Goal: Task Accomplishment & Management: Manage account settings

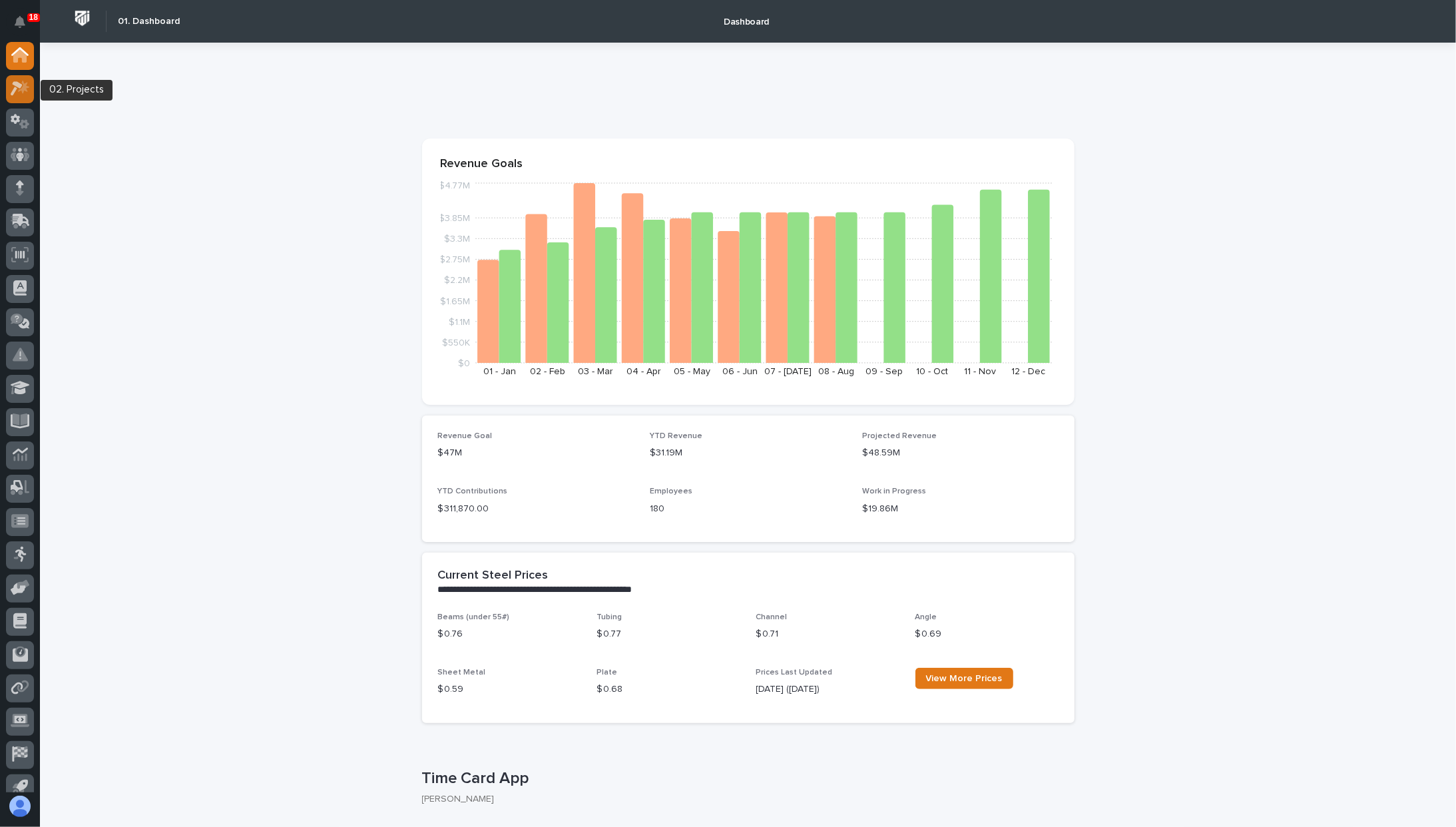
click at [23, 77] on div at bounding box center [19, 89] width 28 height 28
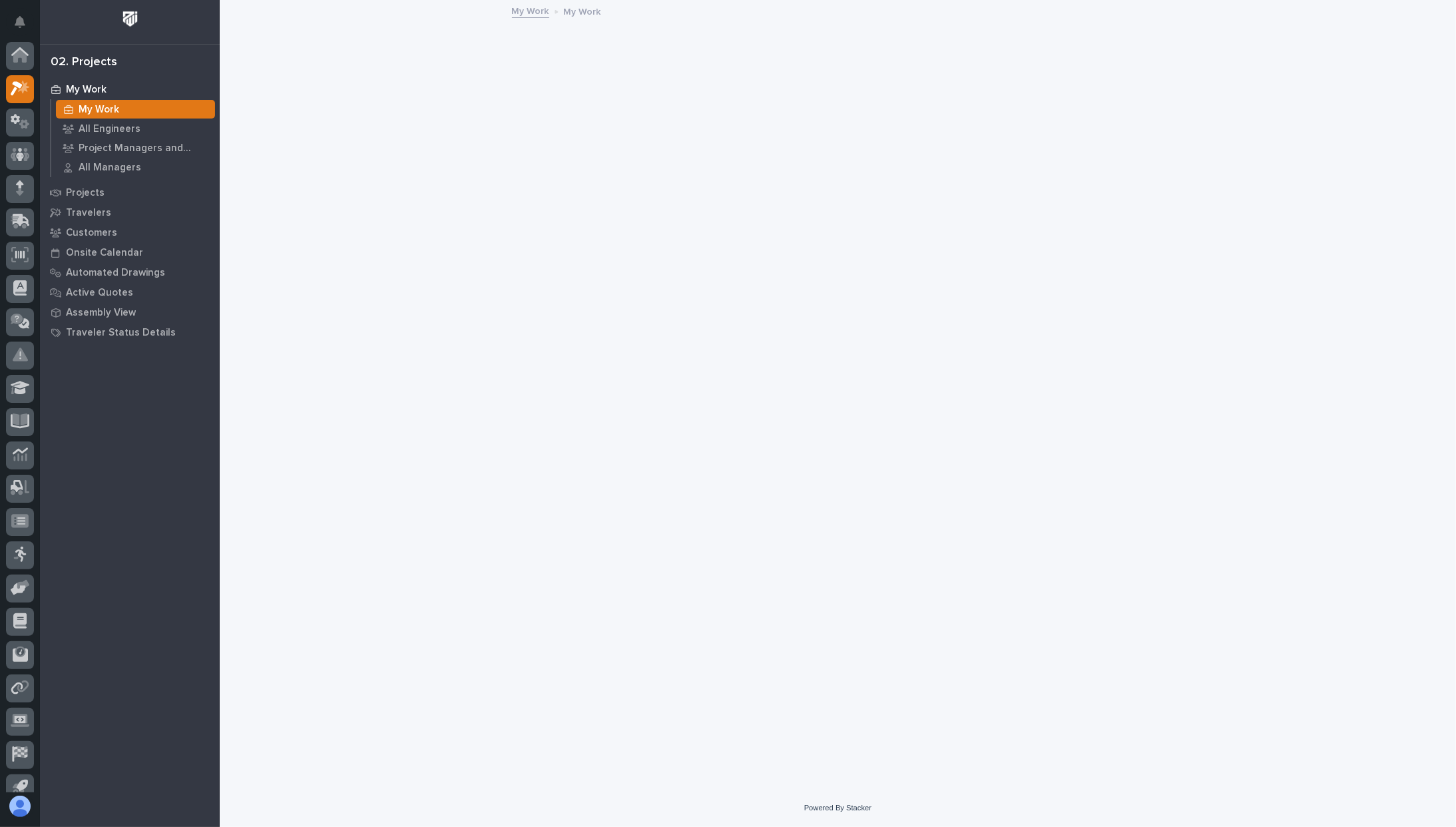
scroll to position [33, 0]
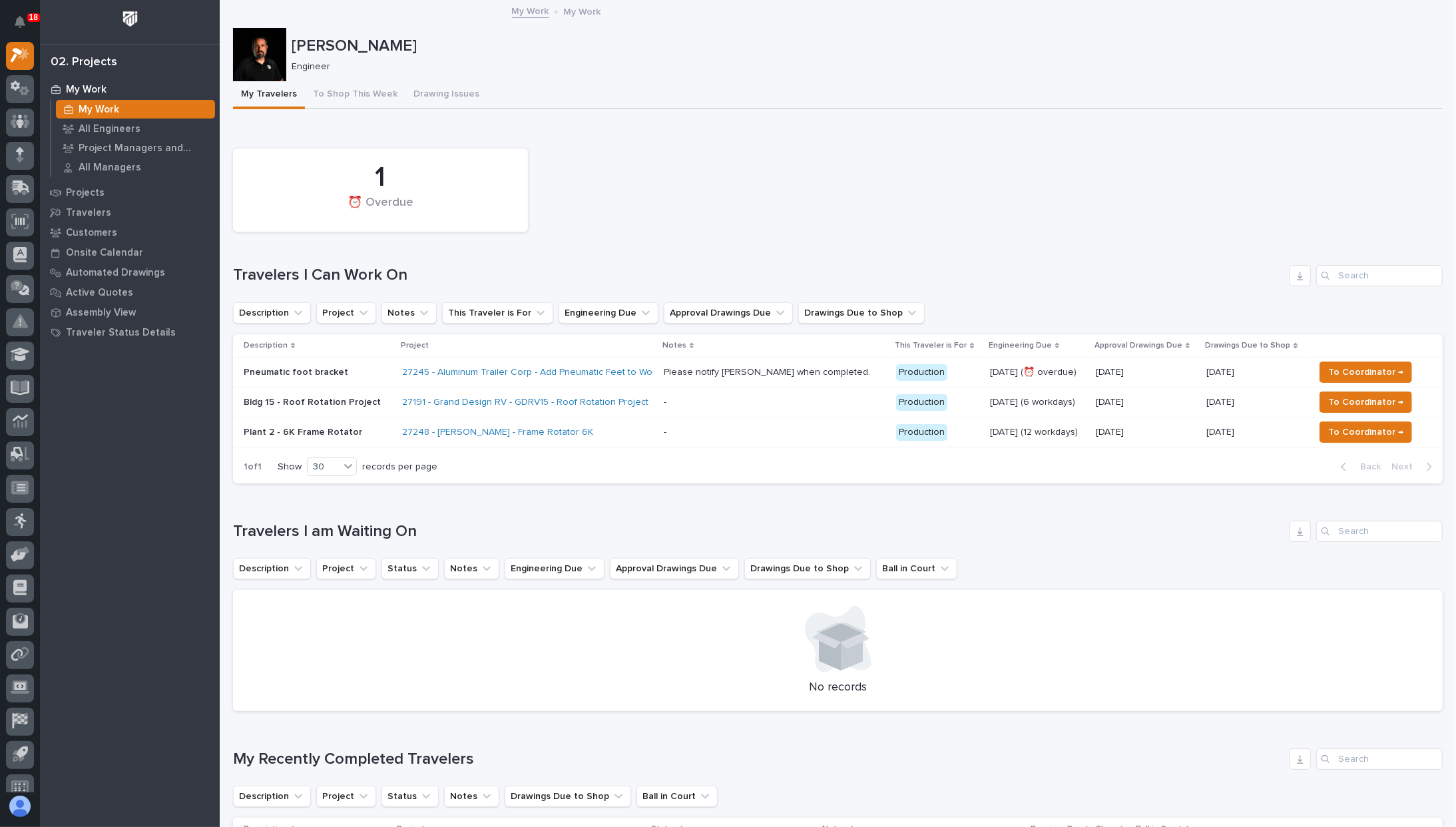
click at [686, 366] on p "Please notify [PERSON_NAME] when completed." at bounding box center [769, 371] width 209 height 14
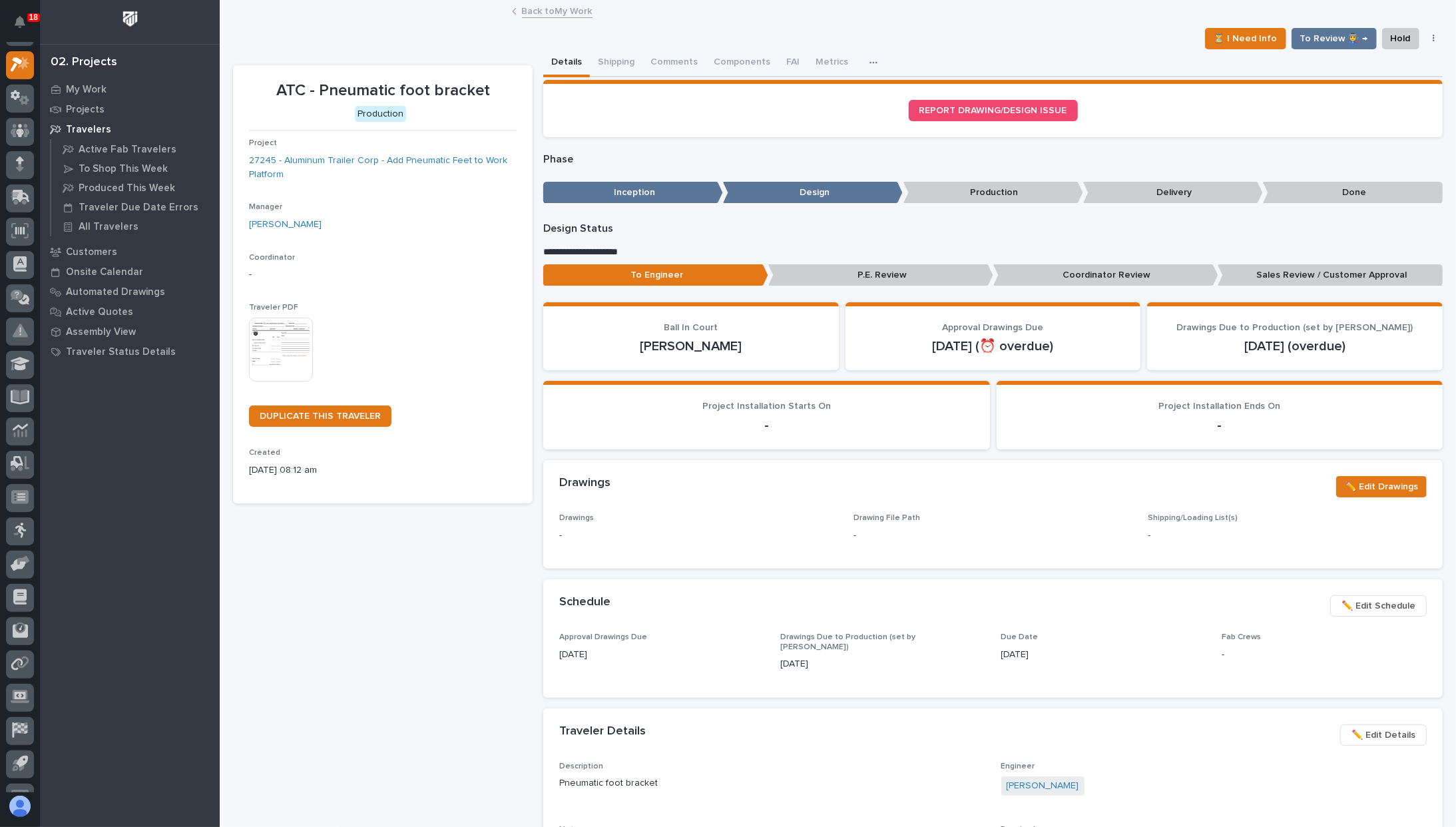
scroll to position [33, 0]
click at [438, 586] on div "ATC - Pneumatic foot bracket Production Project 27245 - Aluminum Trailer Corp -…" at bounding box center [382, 716] width 299 height 1302
click at [819, 65] on button "Metrics" at bounding box center [832, 63] width 48 height 28
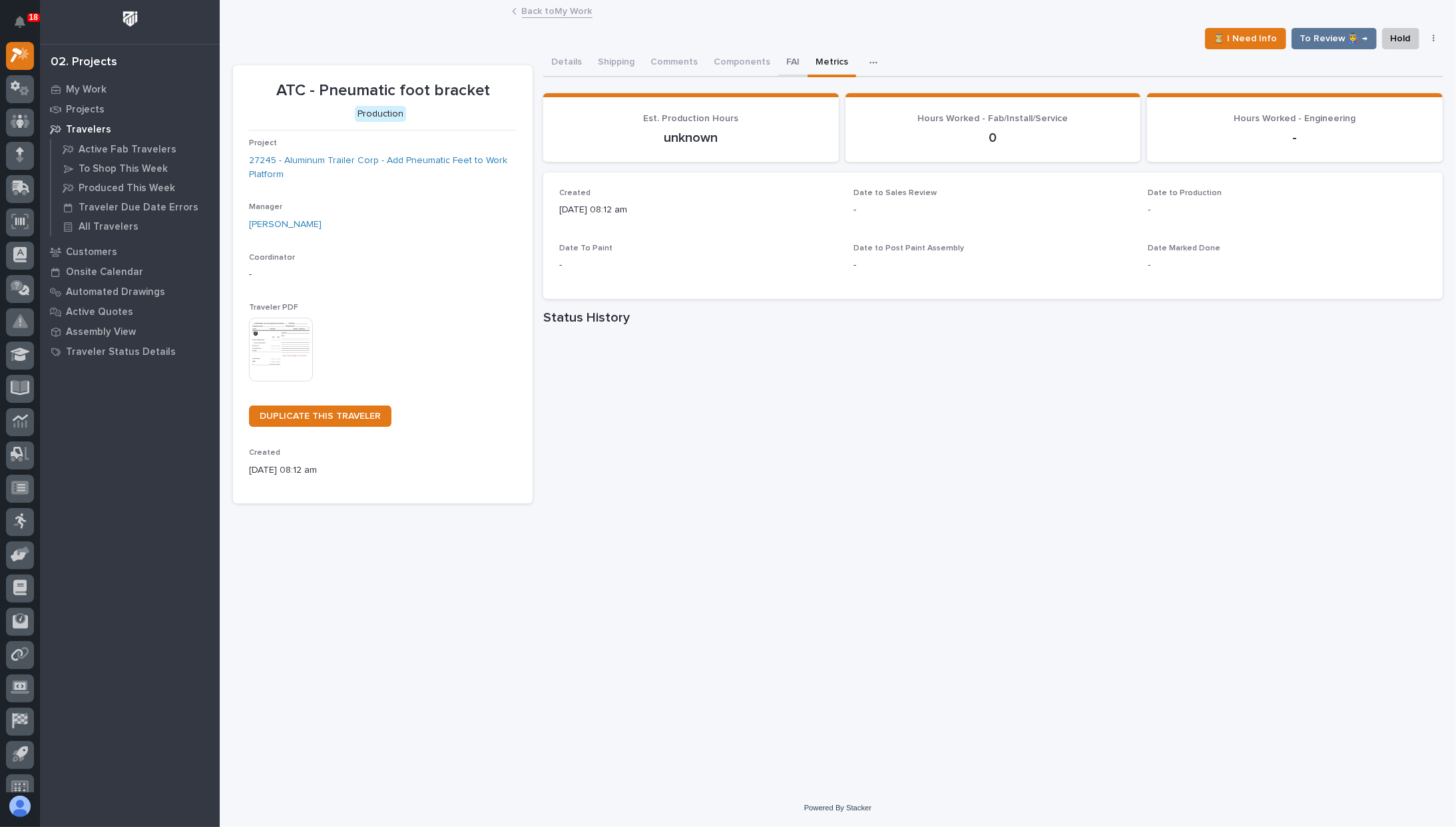
click at [781, 58] on button "FAI" at bounding box center [793, 63] width 29 height 28
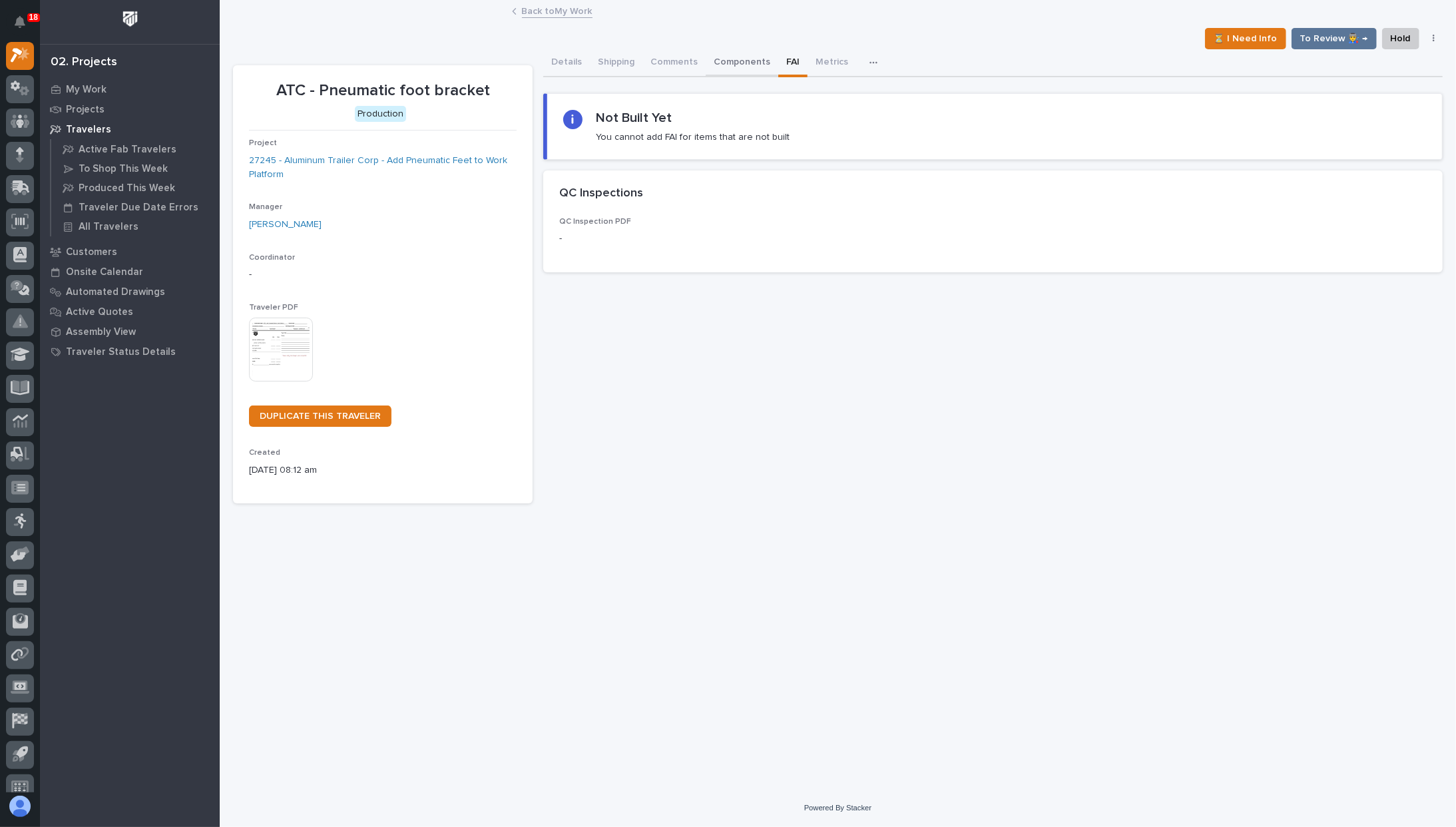
click at [750, 57] on button "Components" at bounding box center [742, 63] width 73 height 28
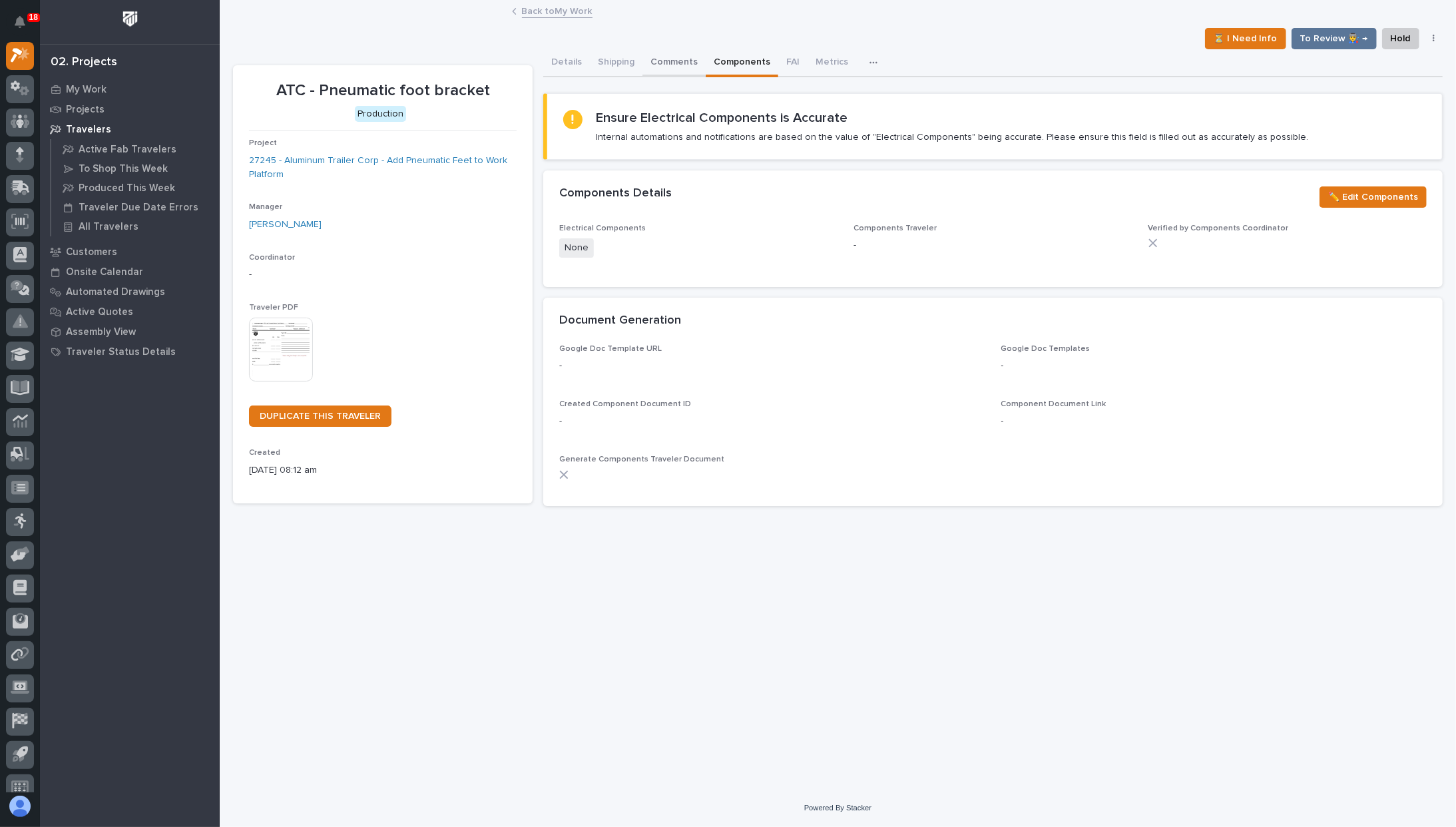
click at [686, 59] on button "Comments" at bounding box center [674, 63] width 63 height 28
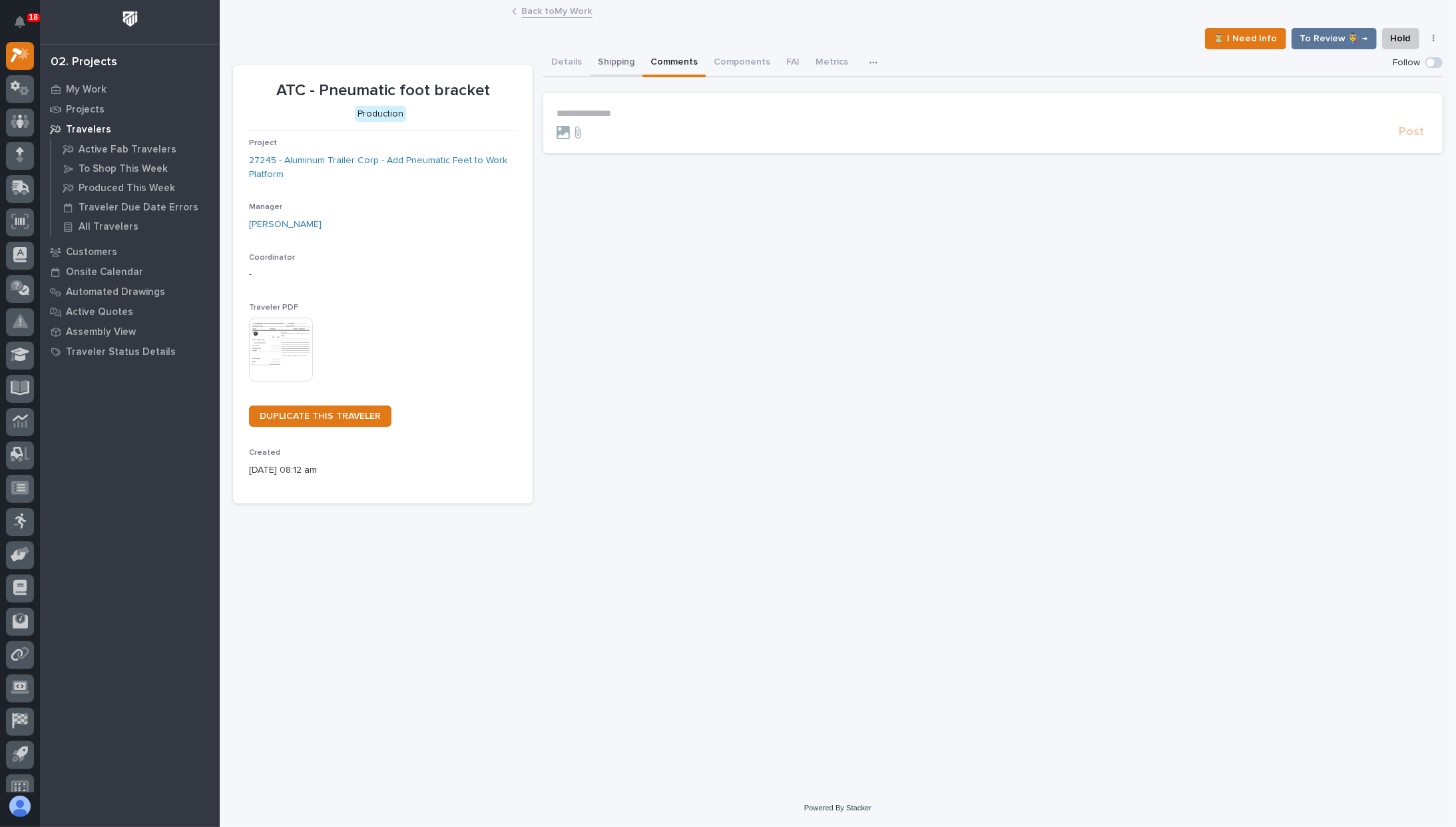
click at [615, 63] on button "Shipping" at bounding box center [616, 63] width 53 height 28
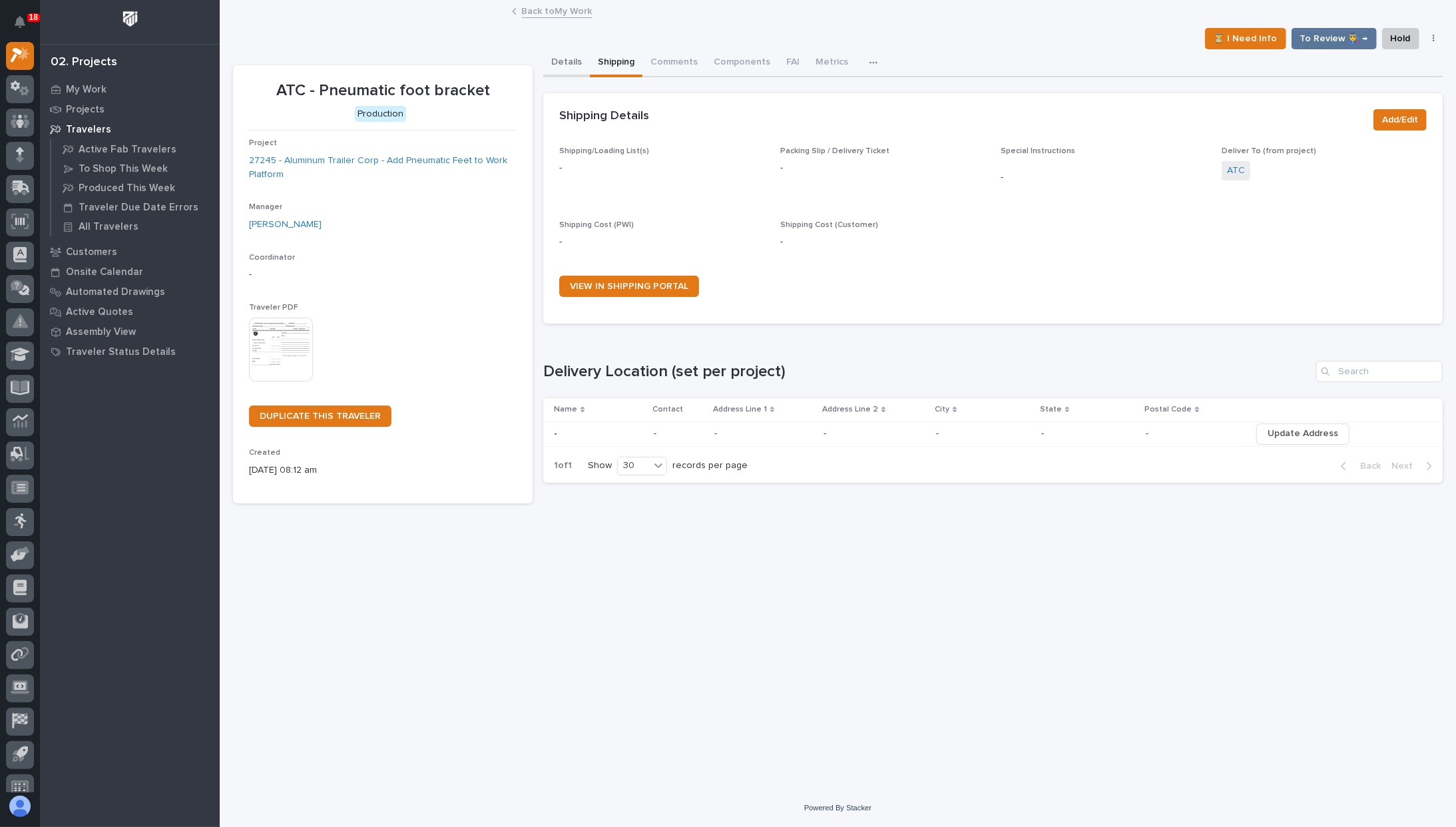
click at [560, 64] on button "Details" at bounding box center [567, 63] width 47 height 28
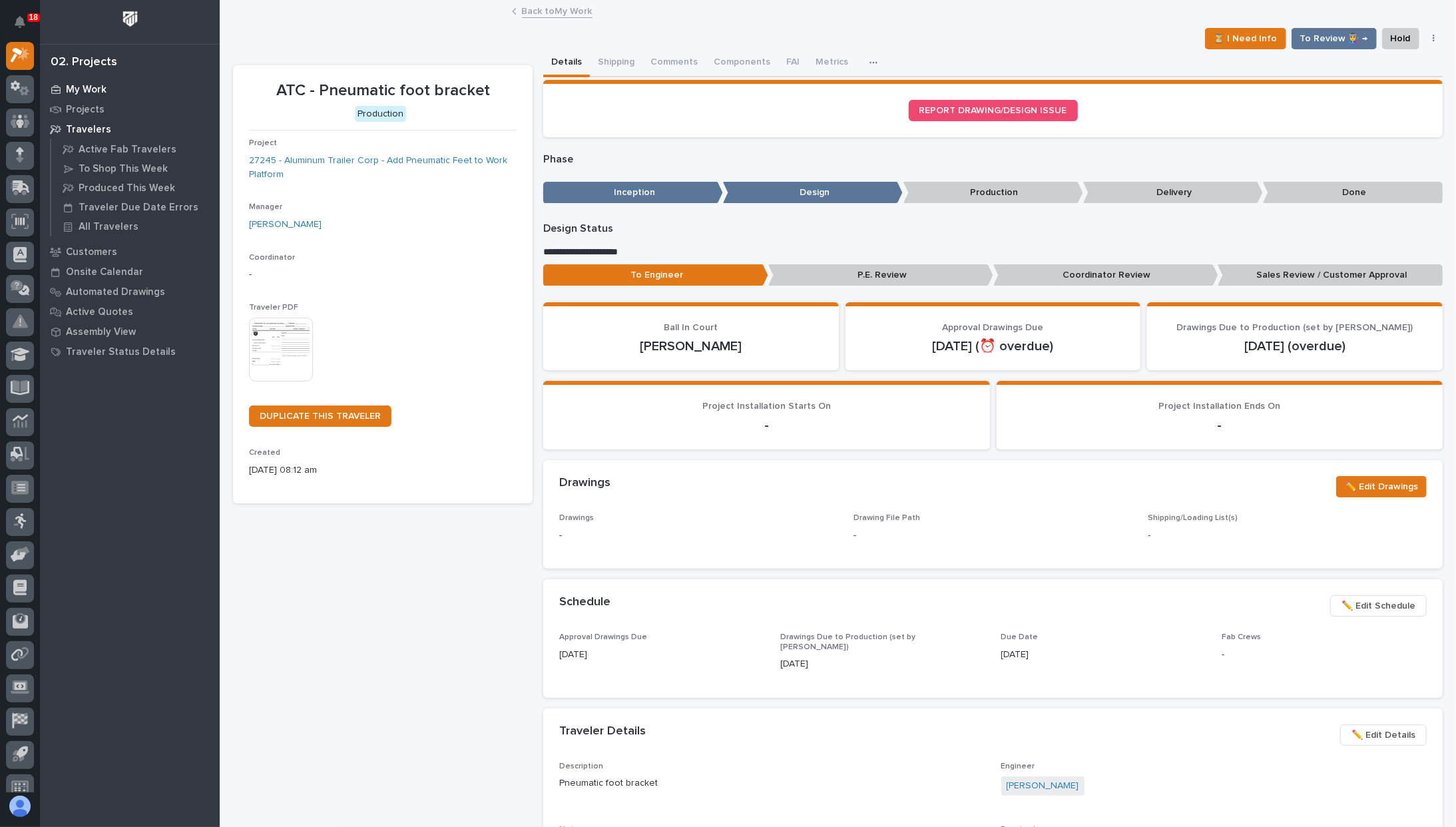
click at [89, 89] on p "My Work" at bounding box center [86, 90] width 41 height 12
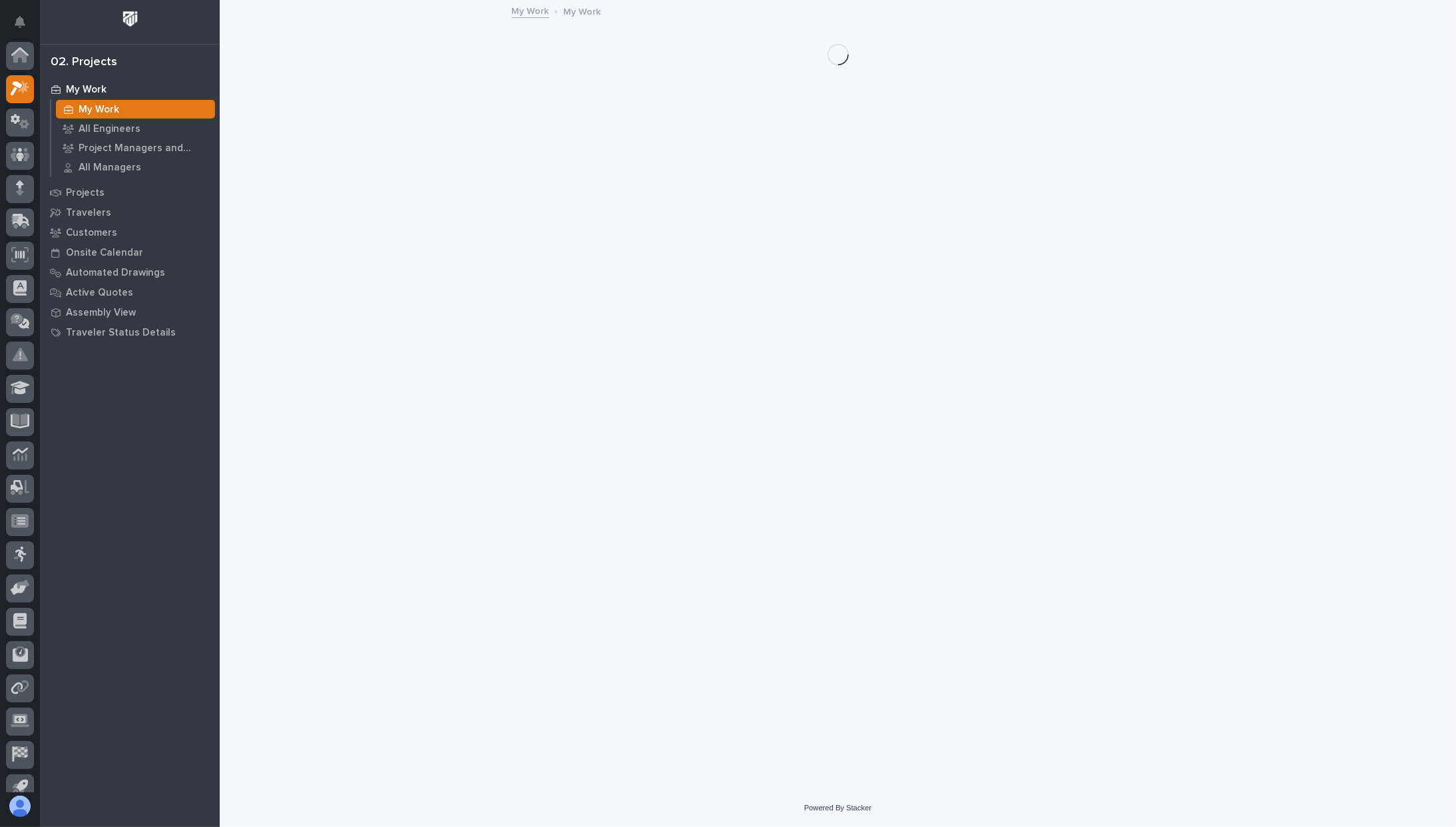
scroll to position [33, 0]
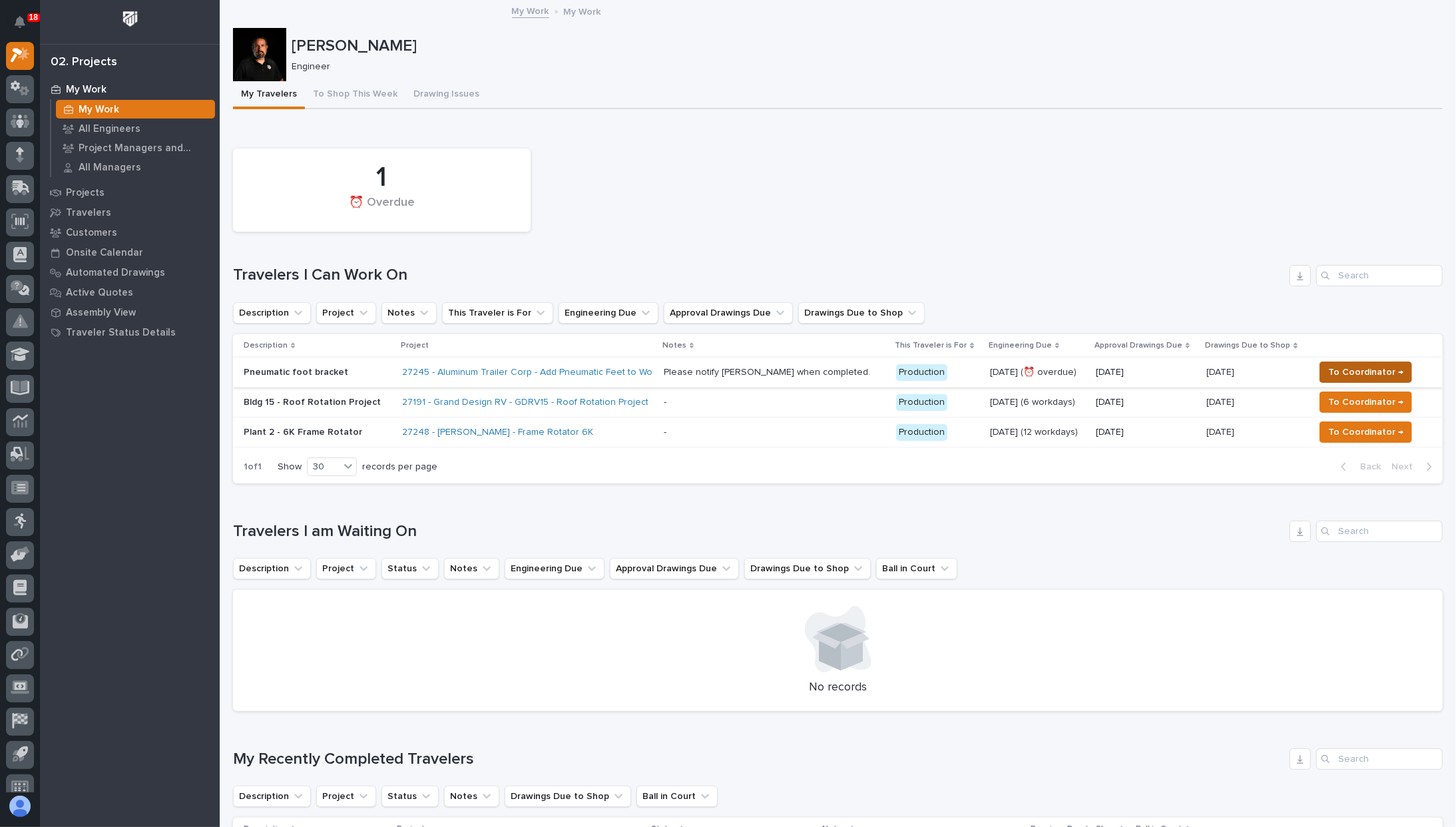
click at [1360, 368] on span "To Coordinator →" at bounding box center [1366, 372] width 75 height 16
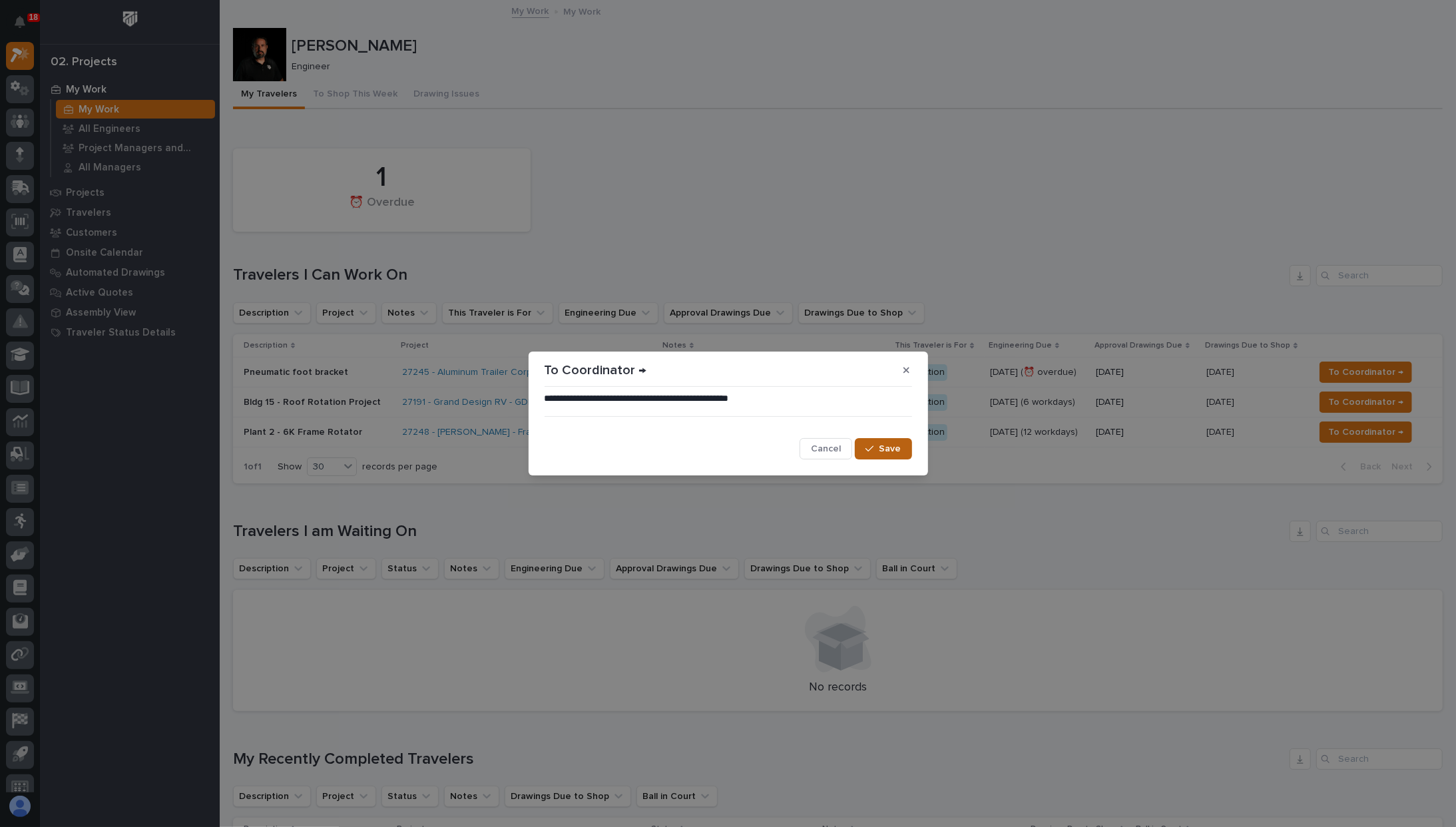
click at [889, 444] on span "Save" at bounding box center [890, 449] width 22 height 12
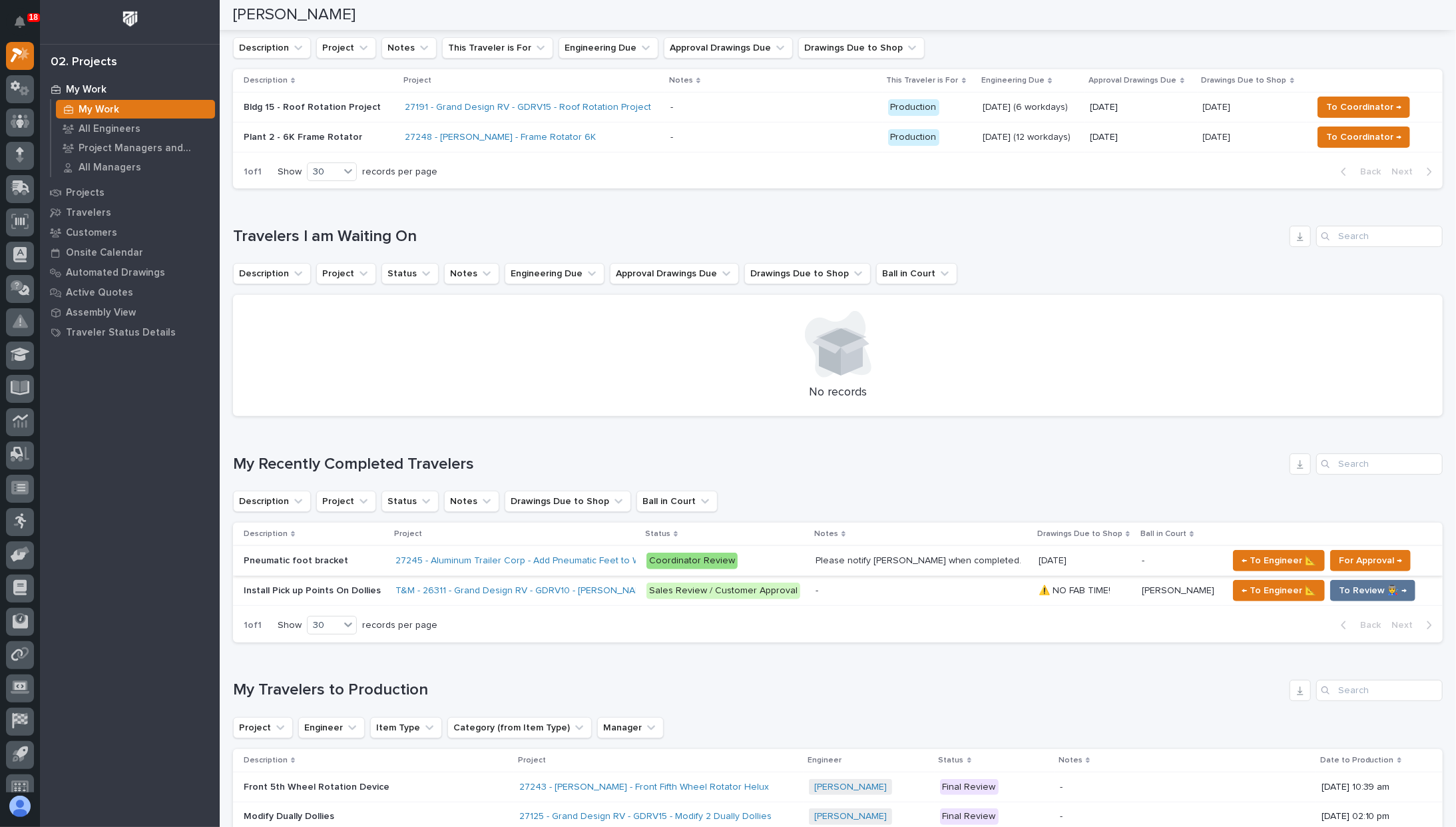
scroll to position [265, 0]
click at [863, 560] on div "Please notify [PERSON_NAME] when completed." at bounding box center [919, 561] width 206 height 11
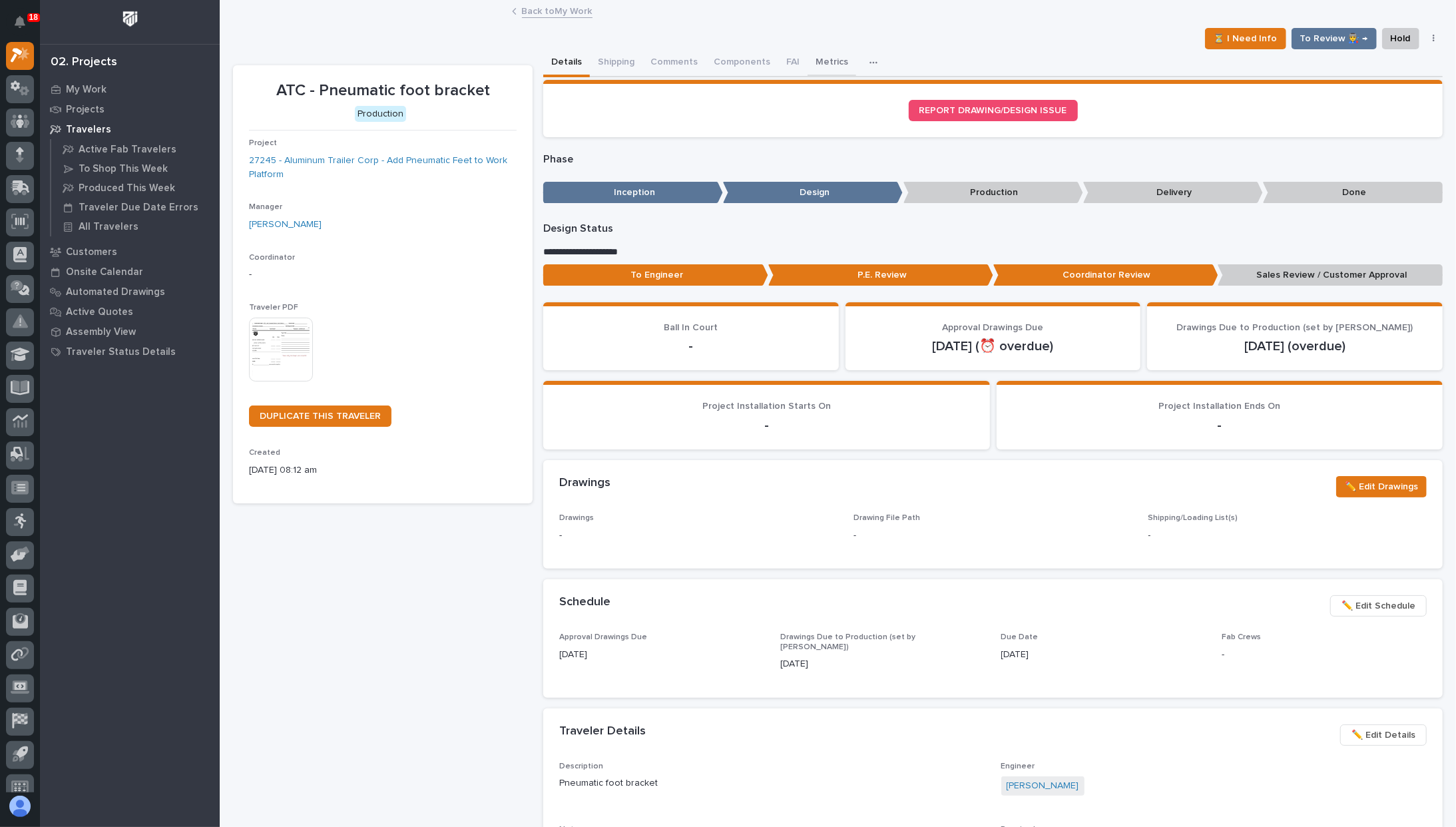
click at [839, 64] on button "Metrics" at bounding box center [832, 63] width 48 height 28
